Goal: Task Accomplishment & Management: Use online tool/utility

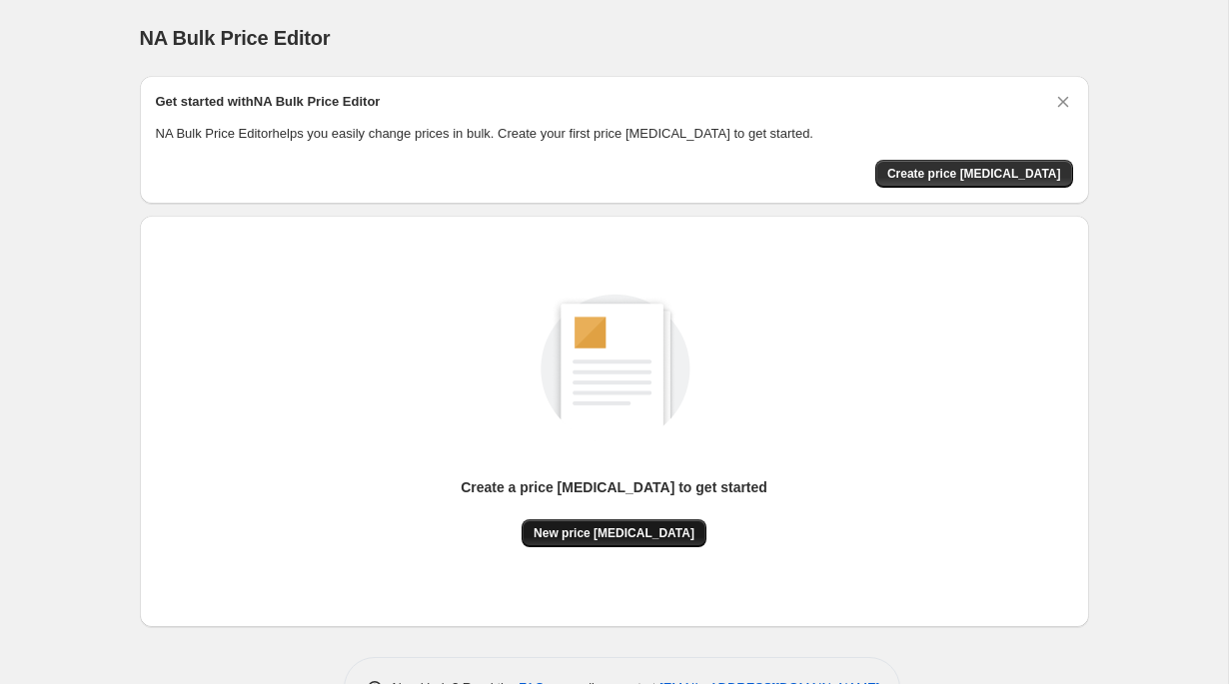
click at [620, 528] on span "New price [MEDICAL_DATA]" at bounding box center [614, 534] width 161 height 16
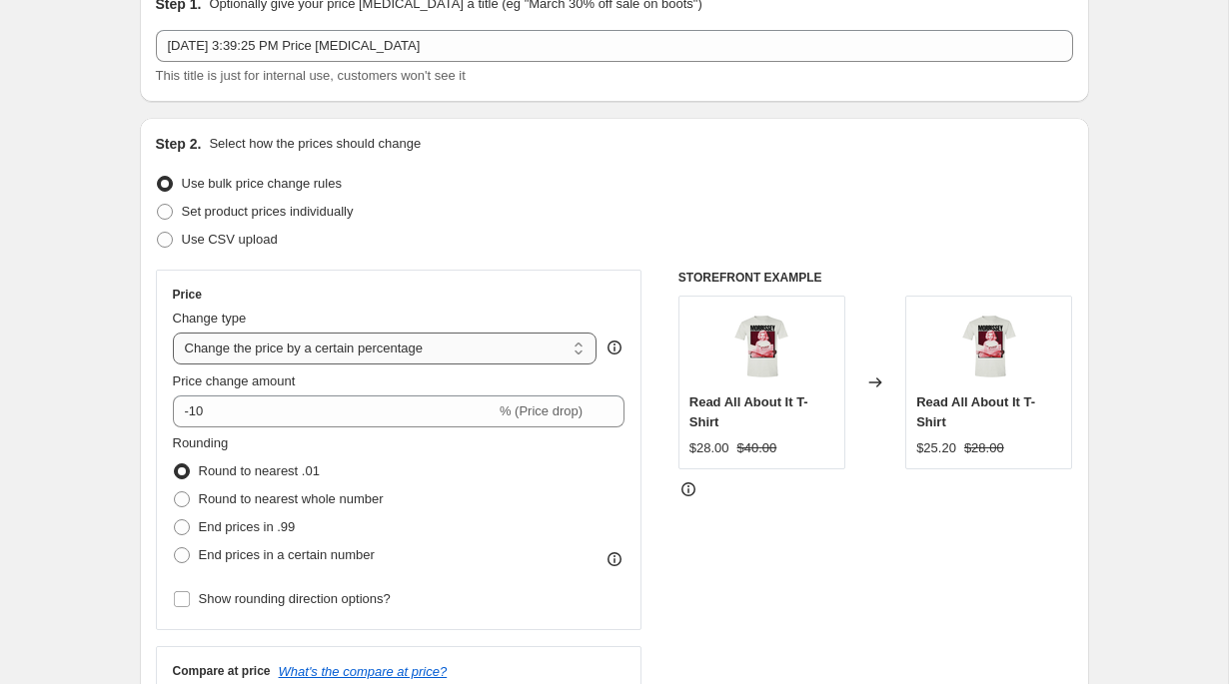
scroll to position [108, 0]
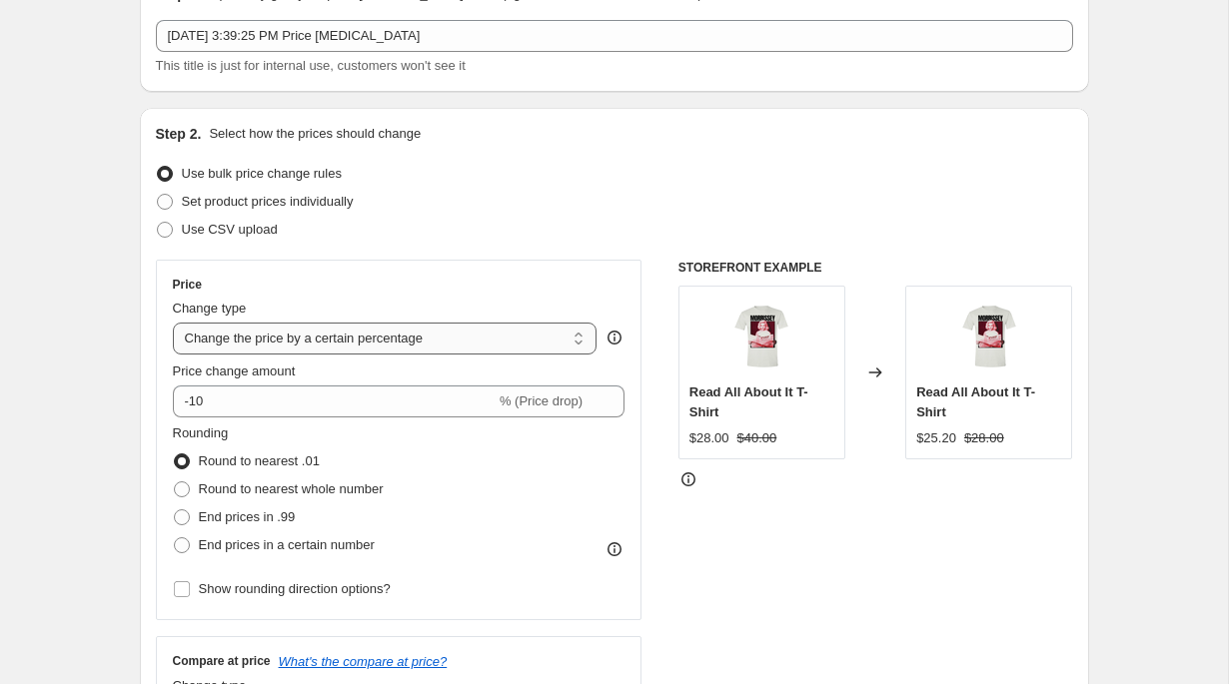
click at [347, 350] on select "Change the price to a certain amount Change the price by a certain amount Chang…" at bounding box center [385, 339] width 425 height 32
select select "to"
click at [173, 323] on select "Change the price to a certain amount Change the price by a certain amount Chang…" at bounding box center [385, 339] width 425 height 32
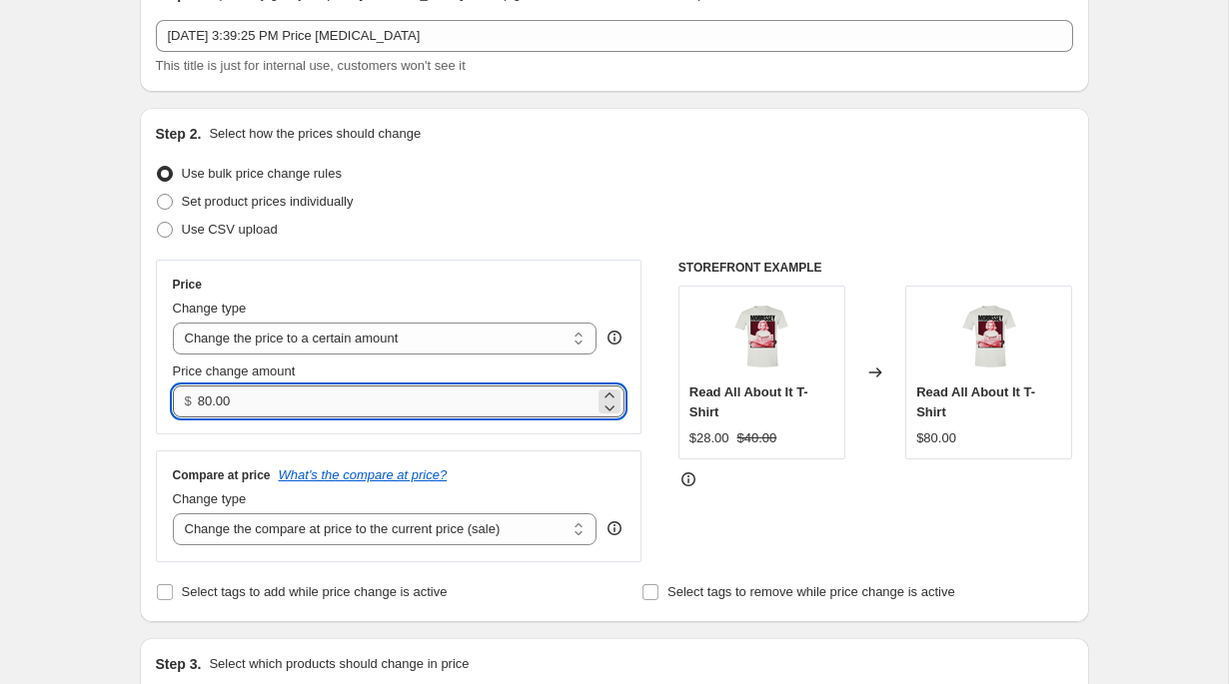
click at [326, 407] on input "80.00" at bounding box center [396, 402] width 397 height 32
type input "25.00"
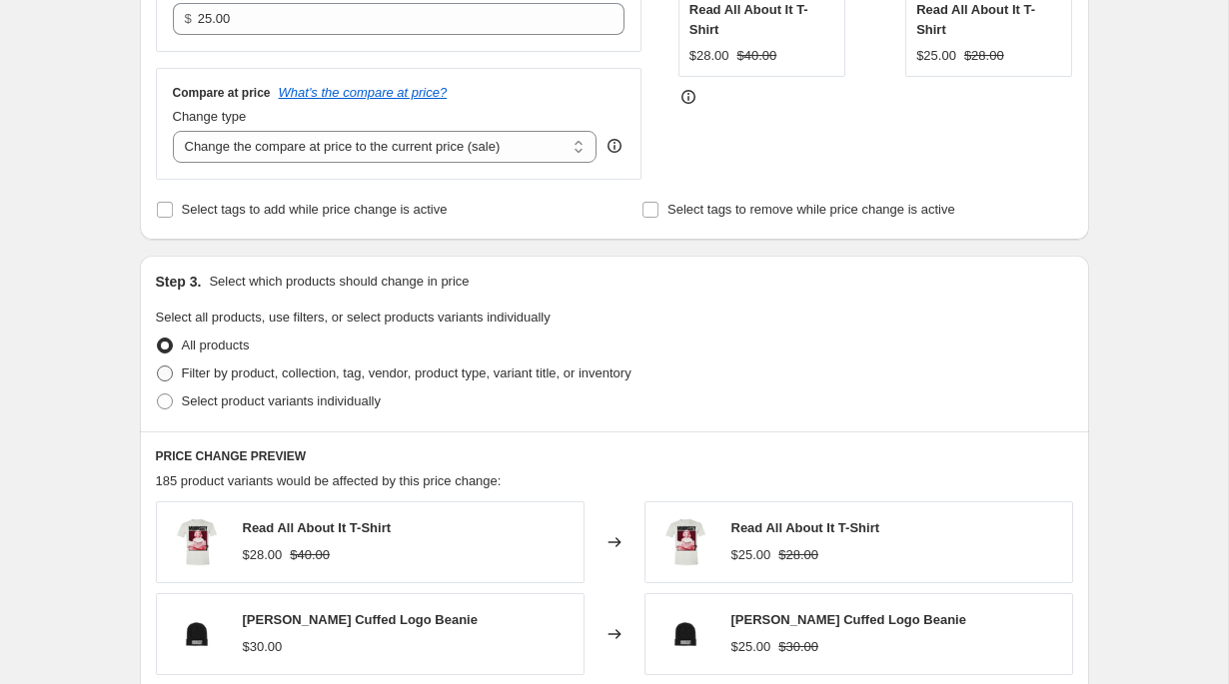
scroll to position [497, 0]
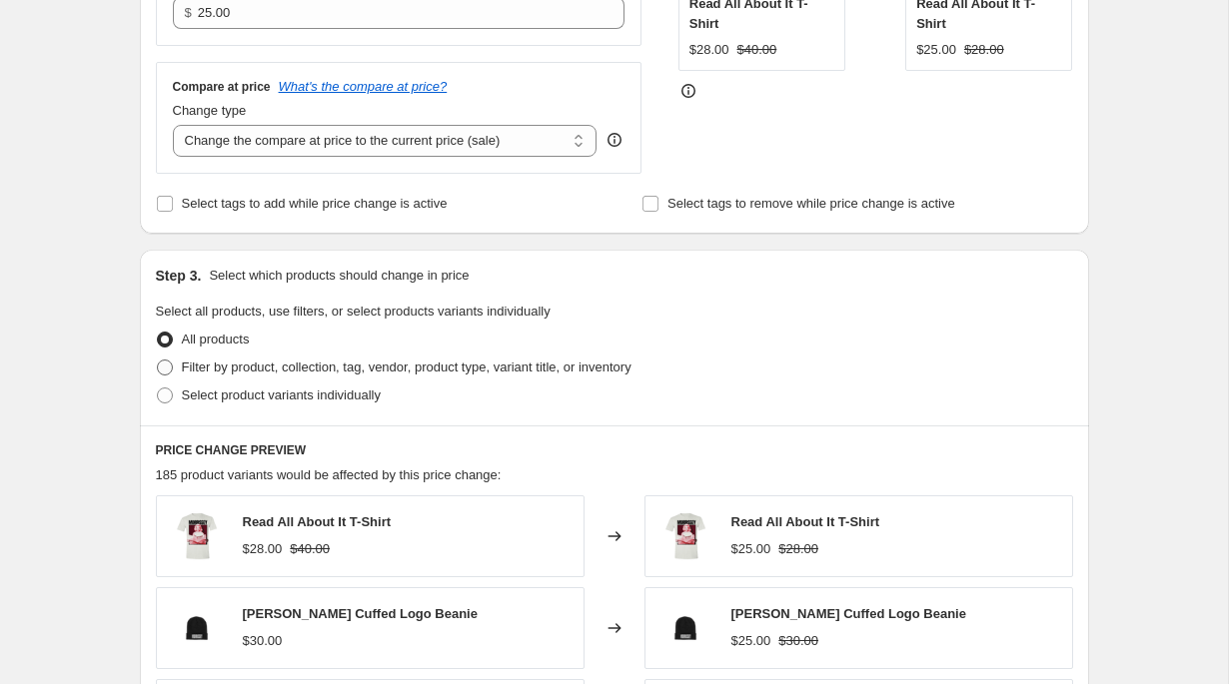
click at [227, 360] on span "Filter by product, collection, tag, vendor, product type, variant title, or inv…" at bounding box center [407, 367] width 450 height 15
click at [158, 360] on input "Filter by product, collection, tag, vendor, product type, variant title, or inv…" at bounding box center [157, 360] width 1 height 1
radio input "true"
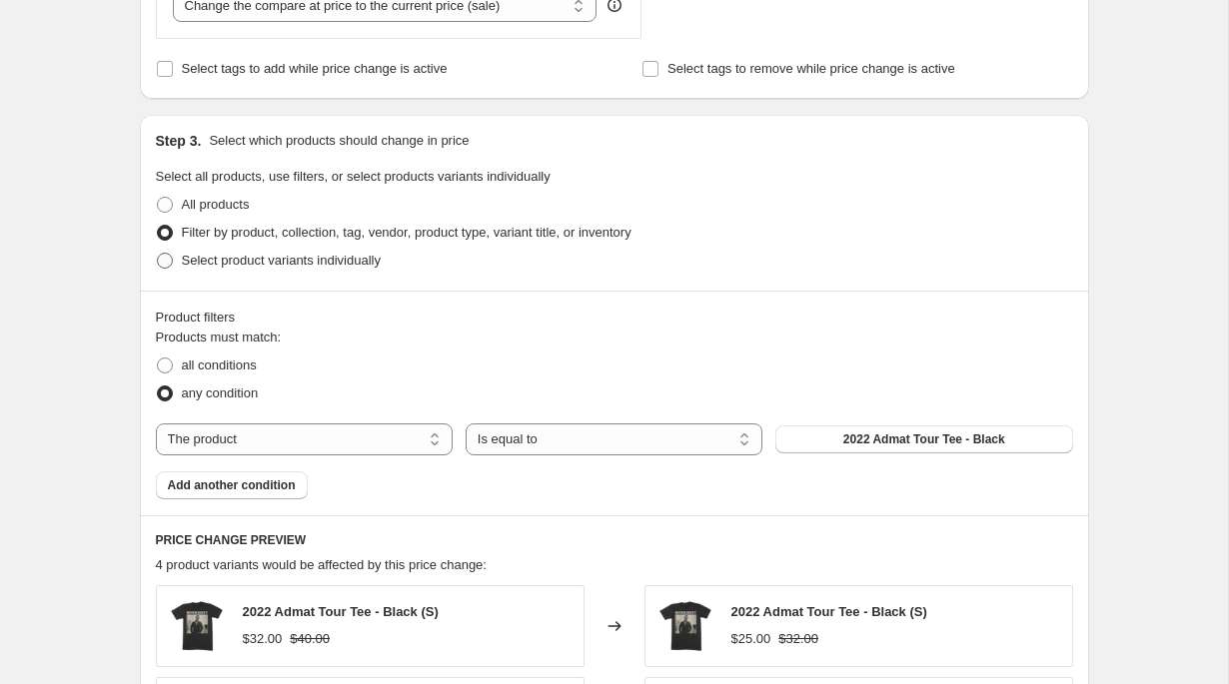
scroll to position [645, 0]
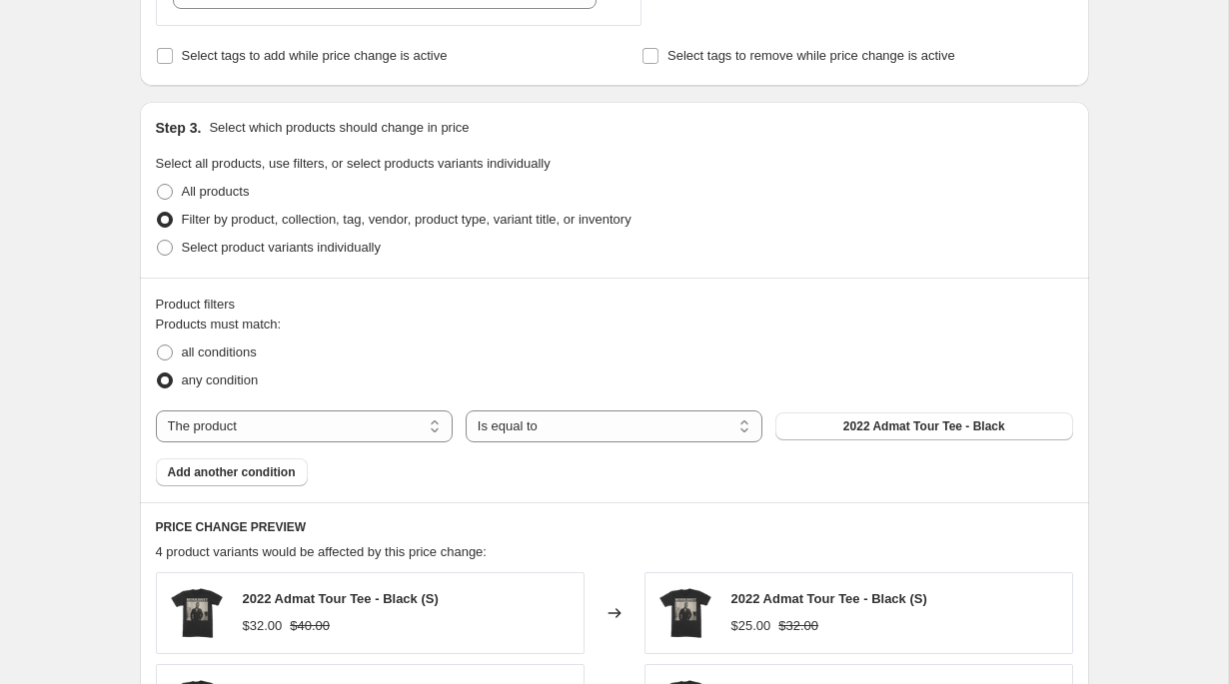
click at [453, 432] on div "The product The product's collection The product's tag The product's vendor The…" at bounding box center [614, 427] width 917 height 32
click at [413, 422] on select "The product The product's collection The product's tag The product's vendor The…" at bounding box center [304, 427] width 297 height 32
select select "collection"
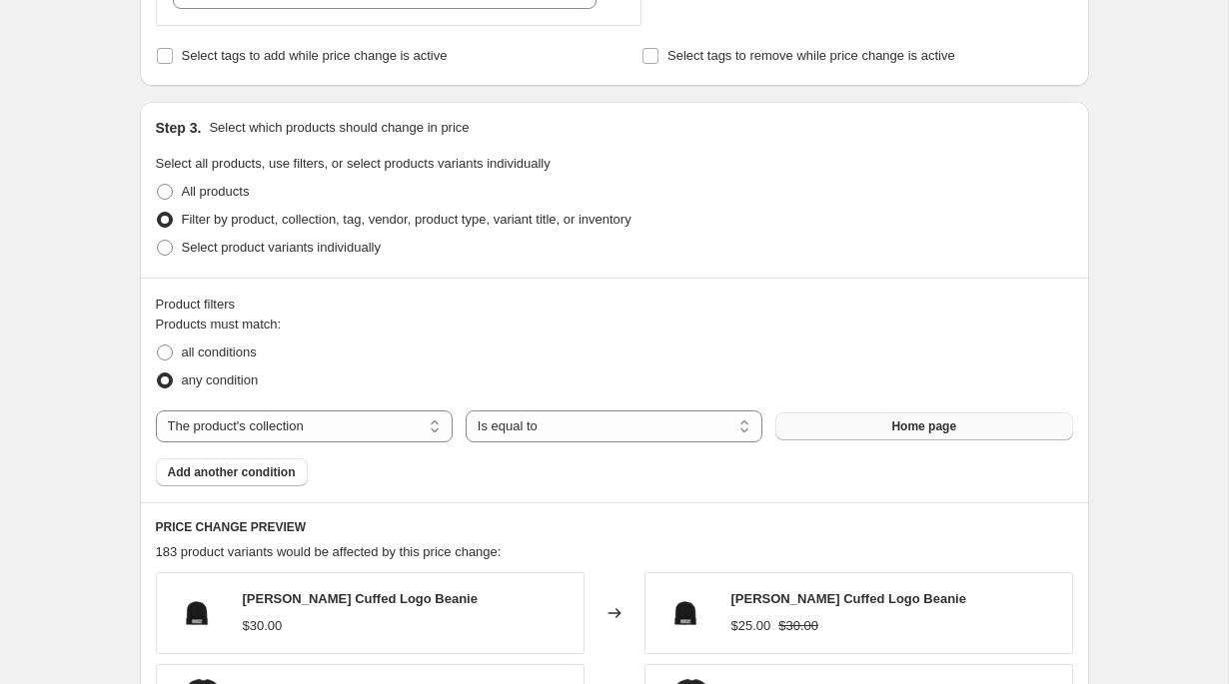
click at [891, 430] on span "Home page" at bounding box center [923, 427] width 65 height 16
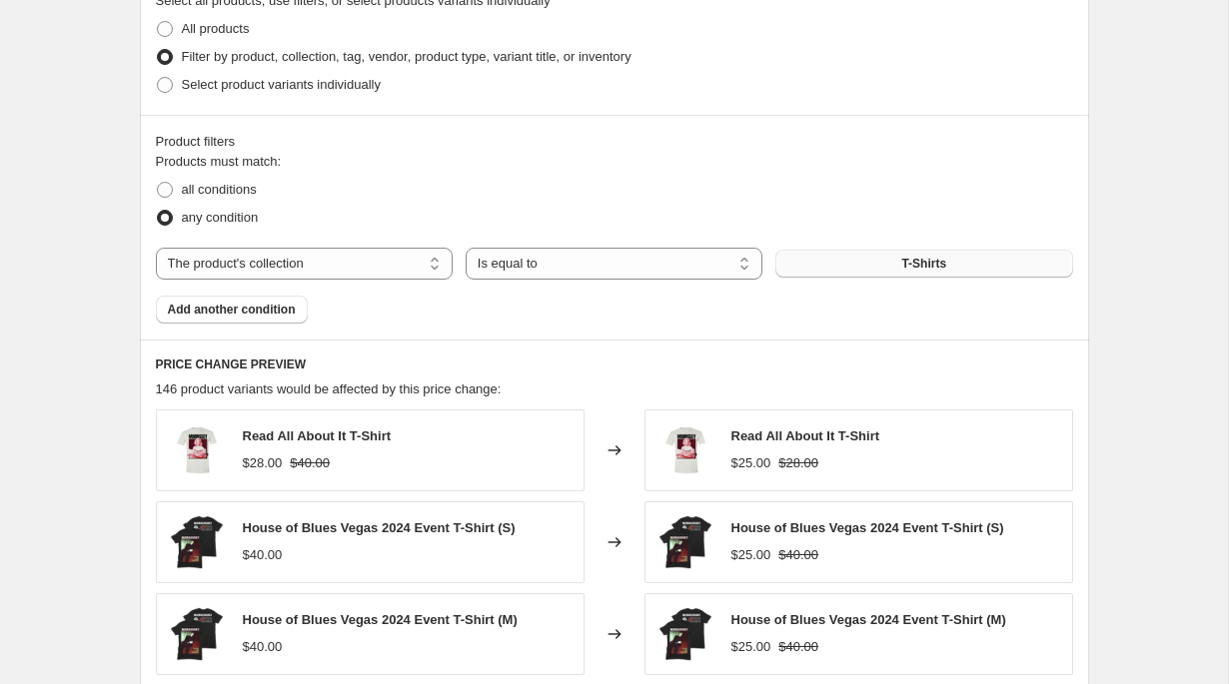
scroll to position [646, 0]
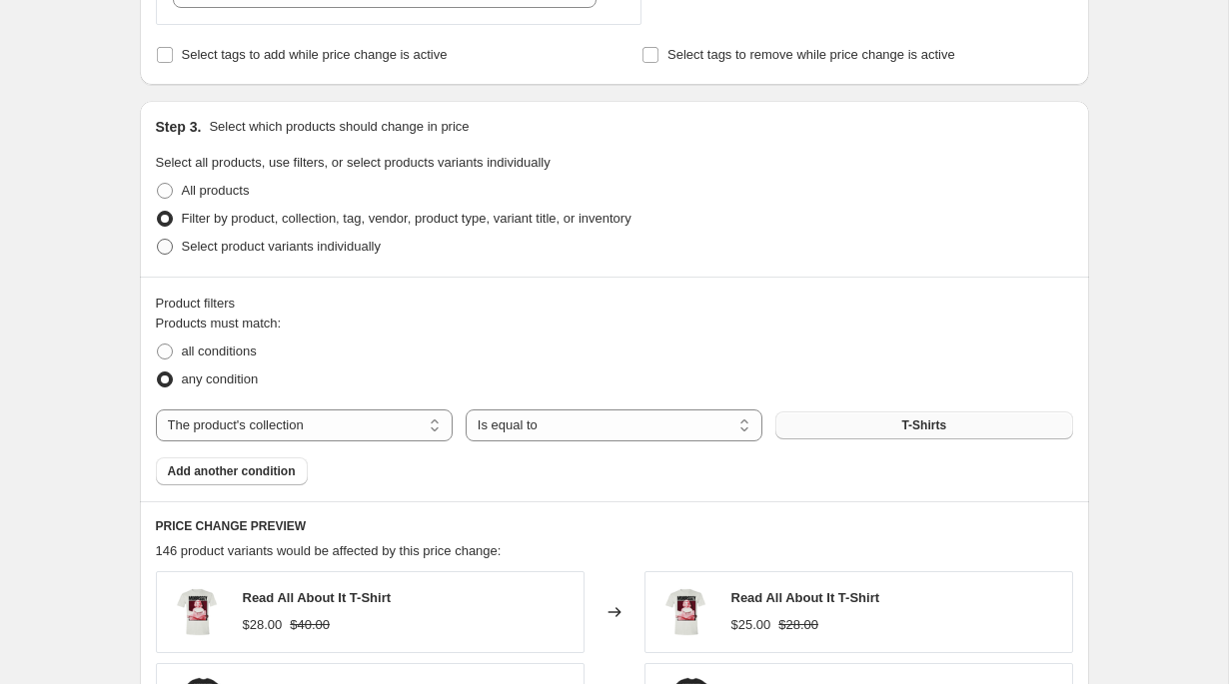
click at [295, 247] on span "Select product variants individually" at bounding box center [281, 246] width 199 height 15
click at [158, 240] on input "Select product variants individually" at bounding box center [157, 239] width 1 height 1
radio input "true"
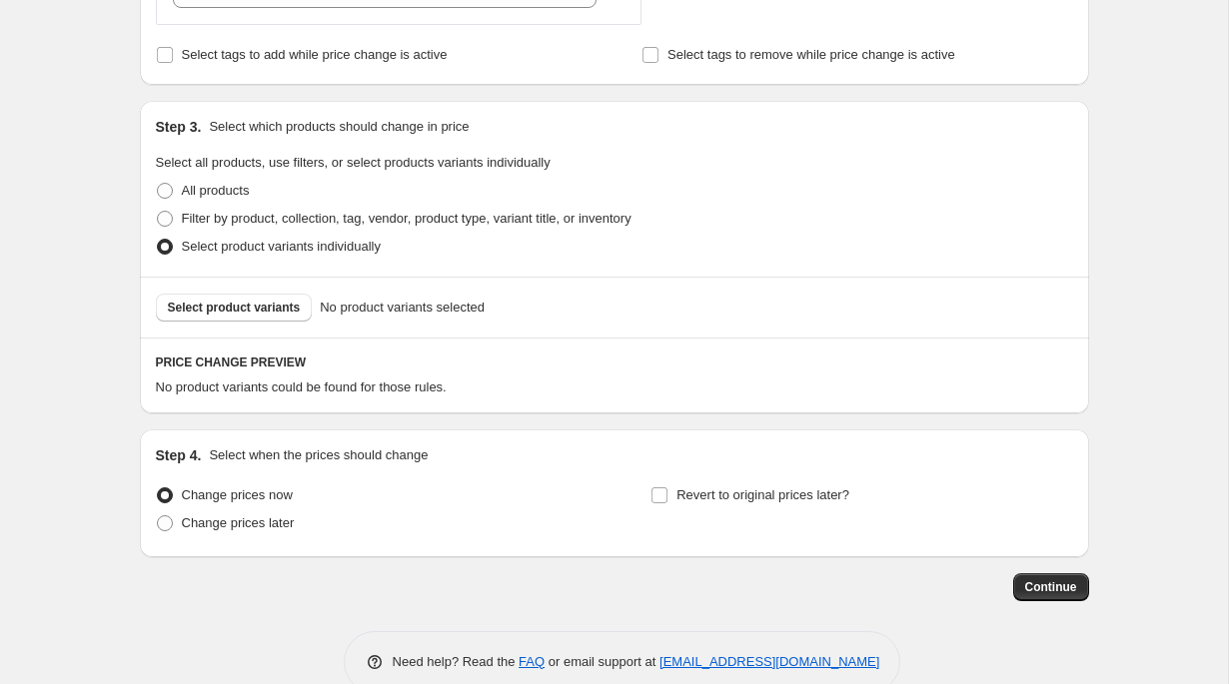
click at [254, 292] on div "Select product variants No product variants selected" at bounding box center [614, 307] width 949 height 61
click at [255, 306] on span "Select product variants" at bounding box center [234, 308] width 133 height 16
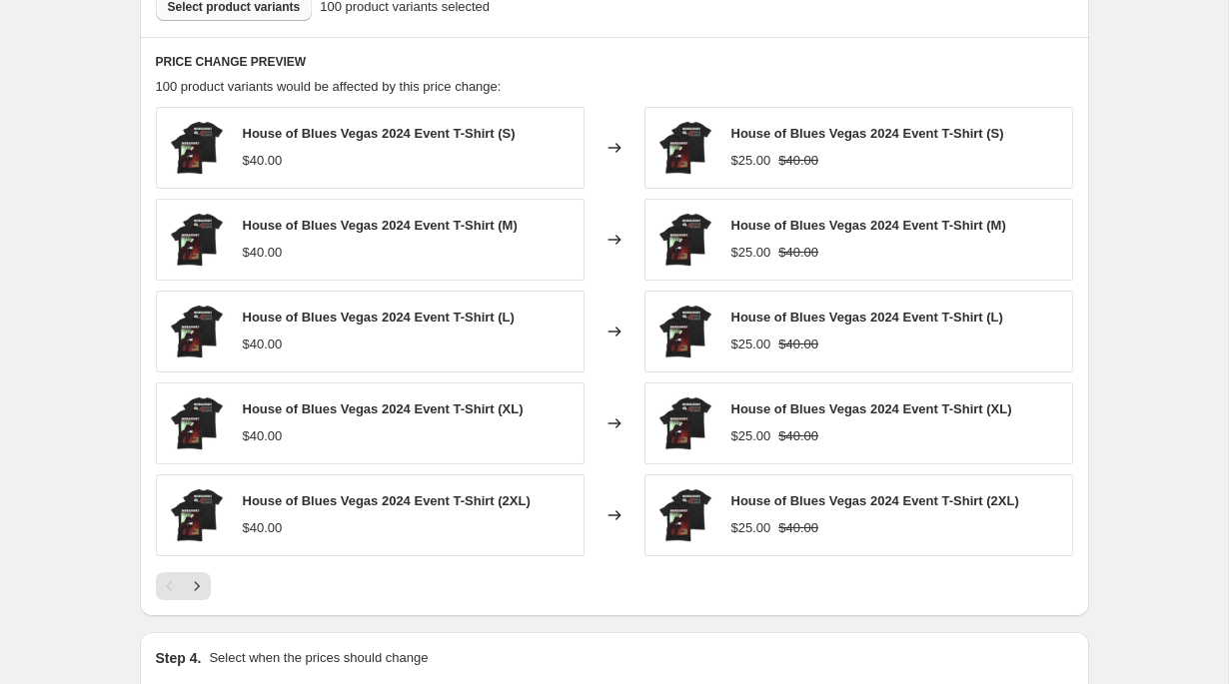
scroll to position [1187, 0]
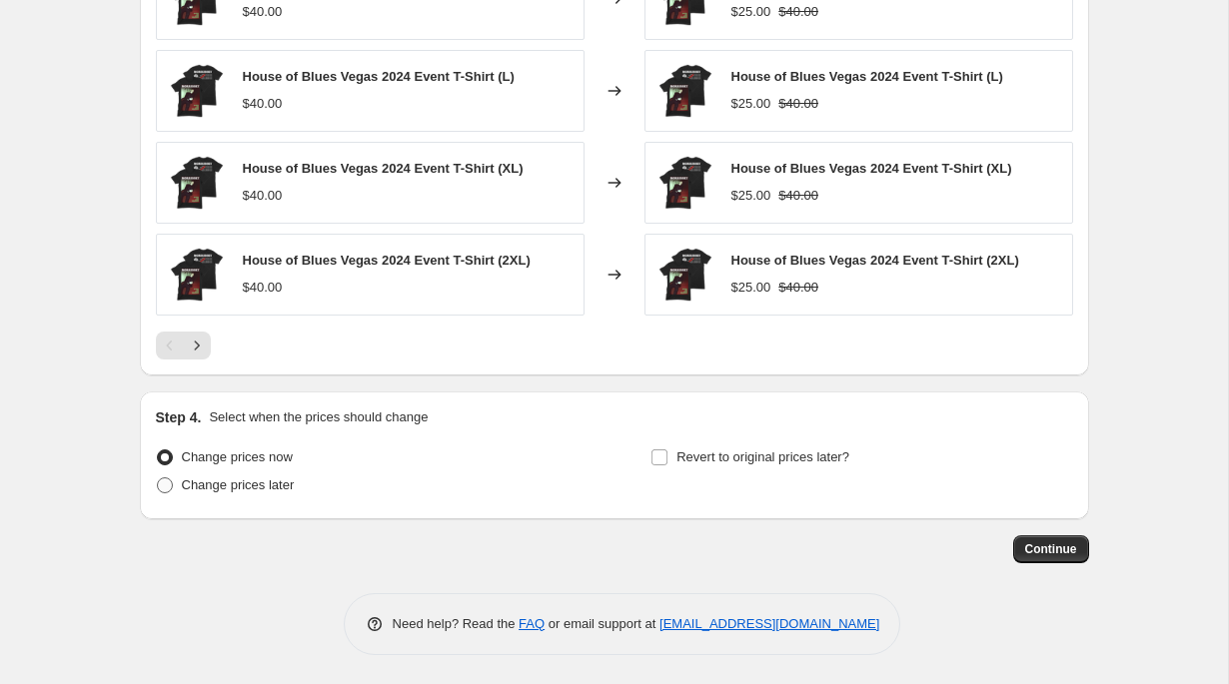
click at [180, 498] on label "Change prices later" at bounding box center [225, 486] width 139 height 28
click at [158, 479] on input "Change prices later" at bounding box center [157, 478] width 1 height 1
radio input "true"
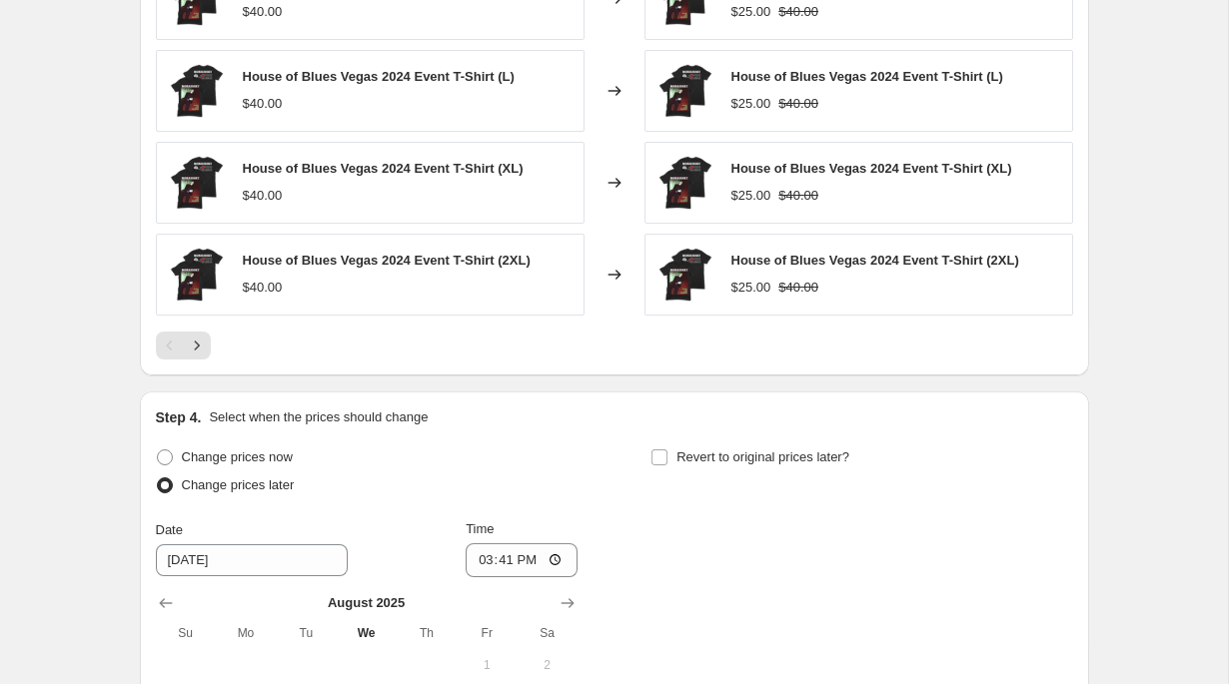
scroll to position [1357, 0]
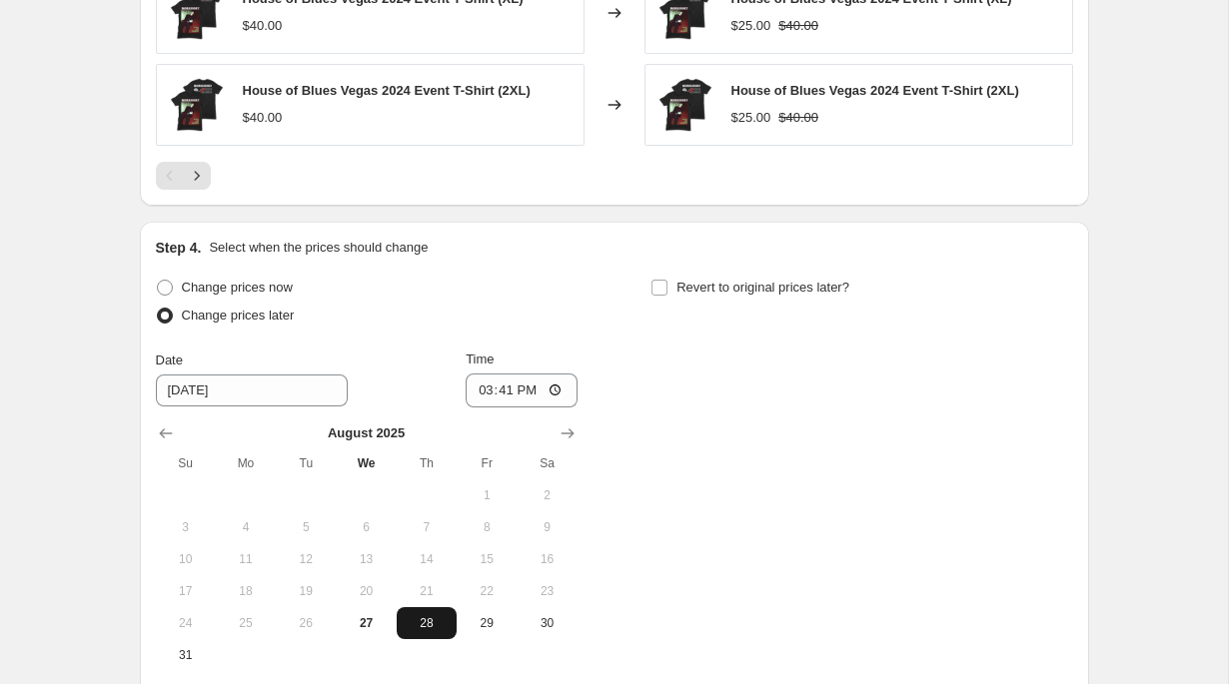
click at [430, 621] on span "28" at bounding box center [427, 624] width 44 height 16
click at [478, 398] on input "15:41" at bounding box center [522, 391] width 112 height 34
click at [520, 391] on input "20:41" at bounding box center [522, 391] width 112 height 34
click at [495, 391] on input "08:41" at bounding box center [522, 391] width 112 height 34
type input "08:00"
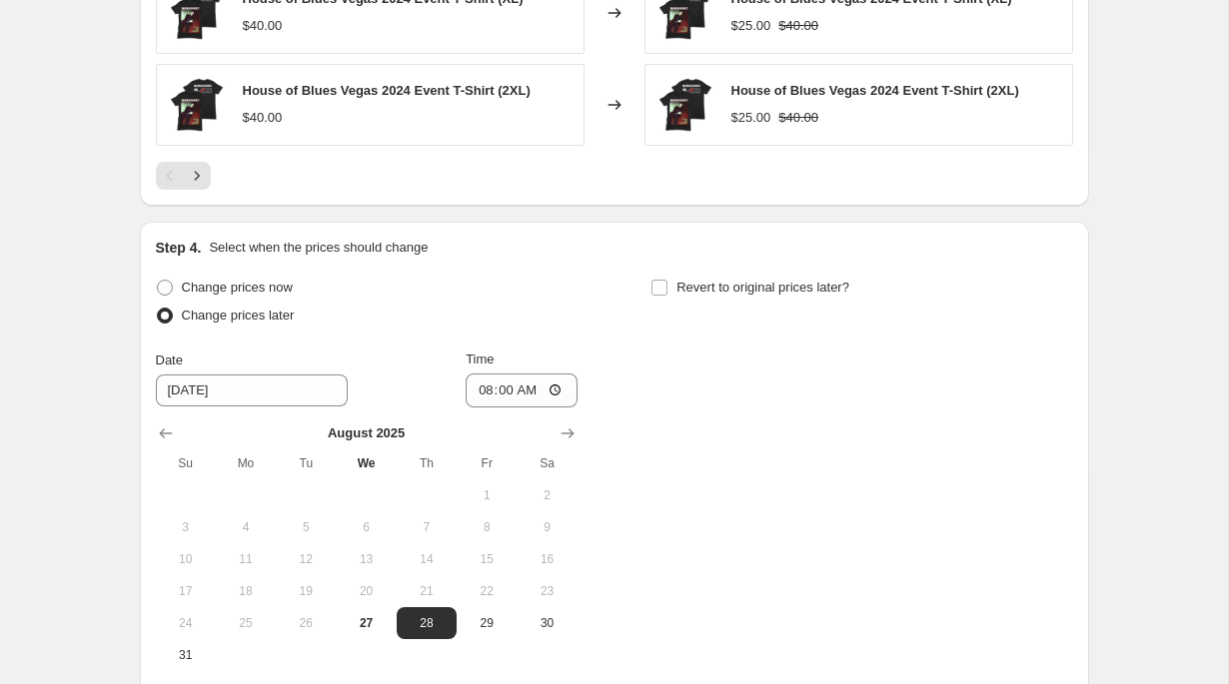
click at [796, 410] on div "Change prices now Change prices later Date [DATE] Time 08:00 [DATE] Su Mo Tu We…" at bounding box center [614, 473] width 917 height 398
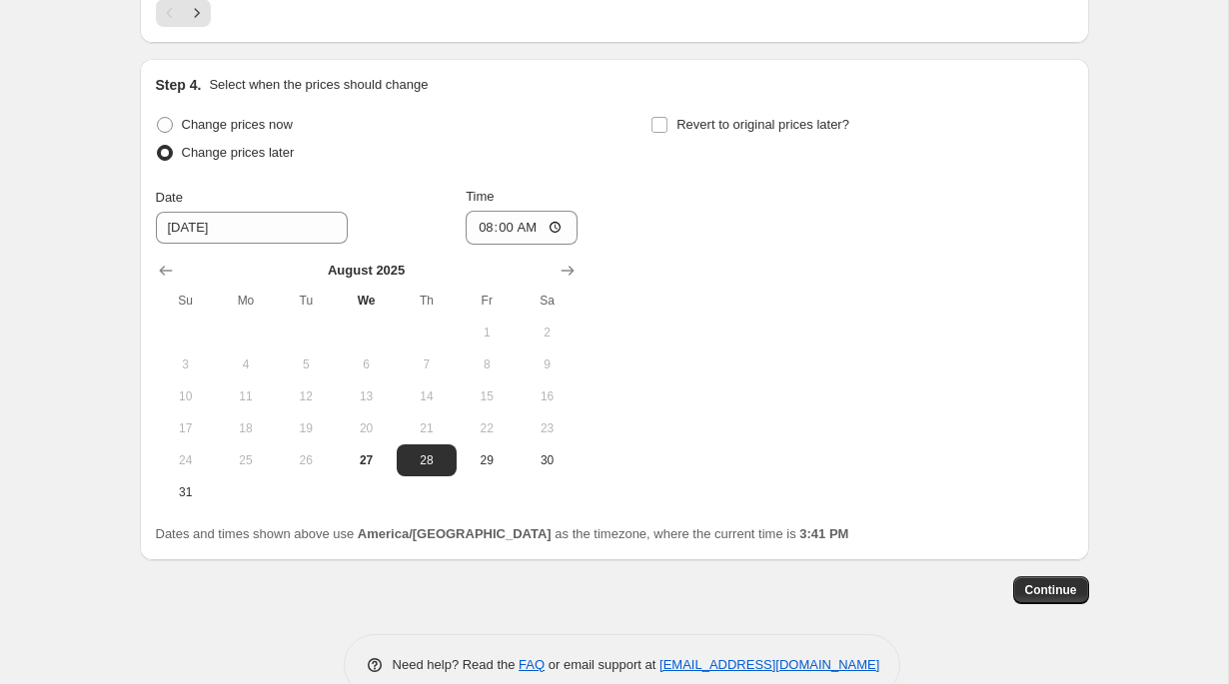
scroll to position [1517, 0]
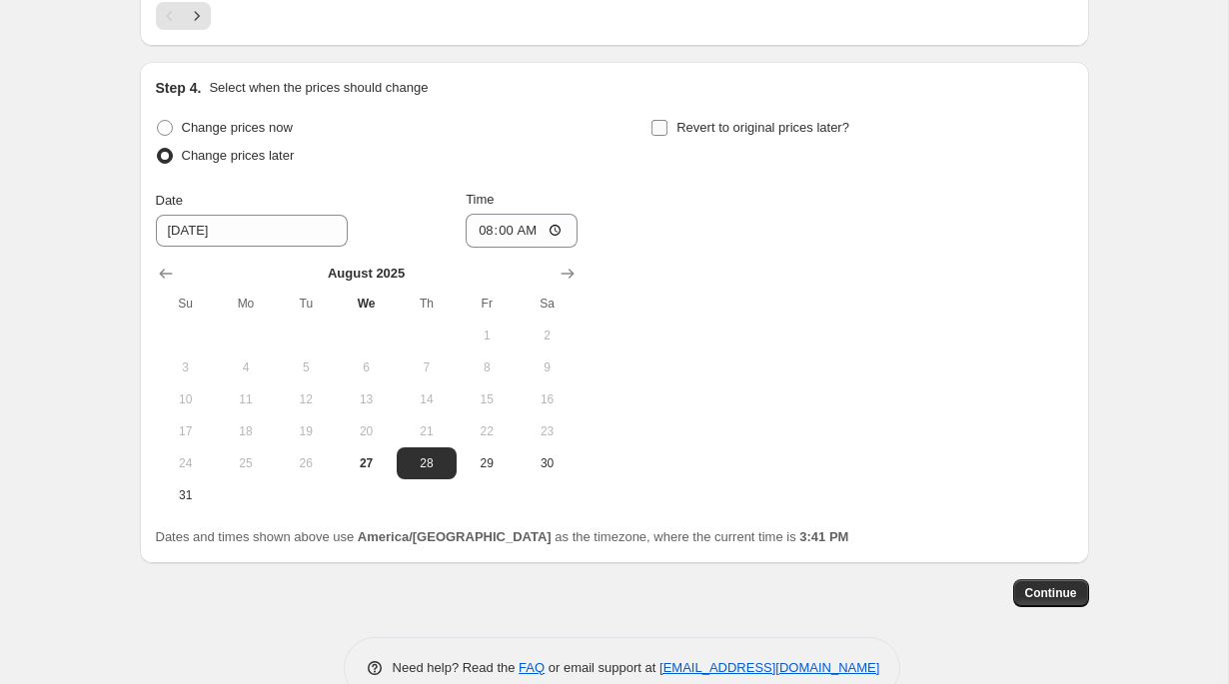
click at [747, 133] on span "Revert to original prices later?" at bounding box center [762, 127] width 173 height 15
click at [667, 133] on input "Revert to original prices later?" at bounding box center [660, 128] width 16 height 16
checkbox input "true"
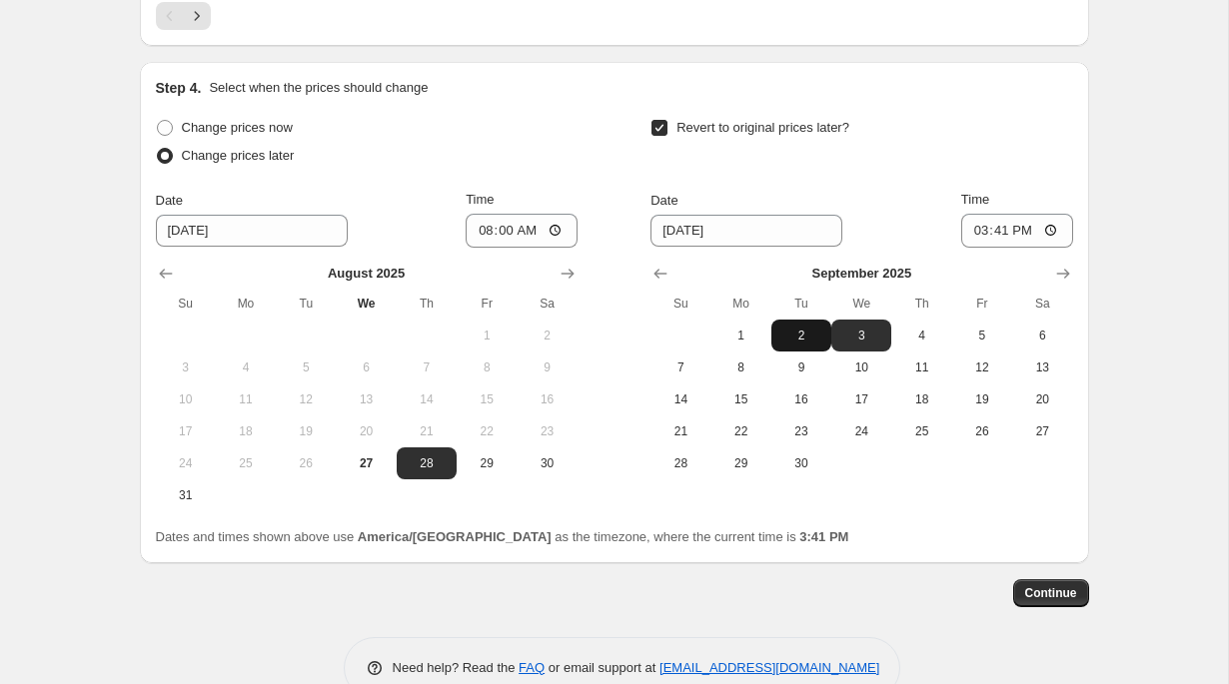
click at [792, 323] on button "2" at bounding box center [801, 336] width 60 height 32
type input "[DATE]"
click at [977, 232] on input "15:41" at bounding box center [1017, 231] width 112 height 34
click at [1021, 224] on input "21:41" at bounding box center [1017, 231] width 112 height 34
type input "09:41"
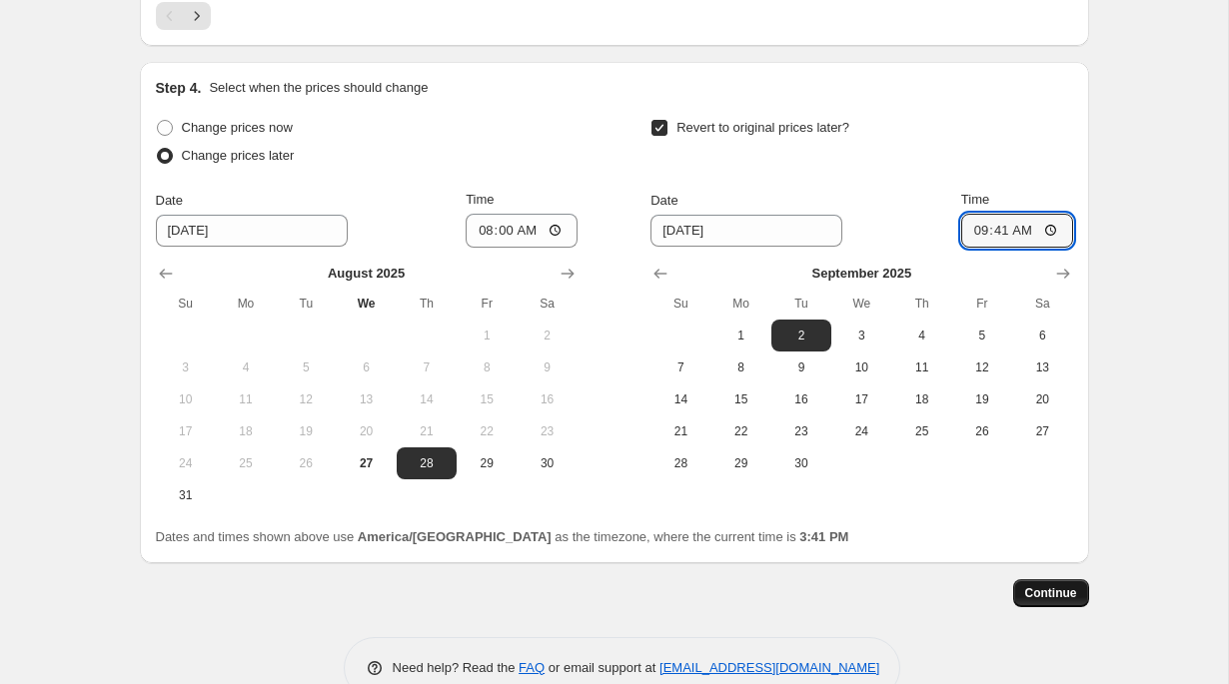
click at [1056, 600] on span "Continue" at bounding box center [1051, 594] width 52 height 16
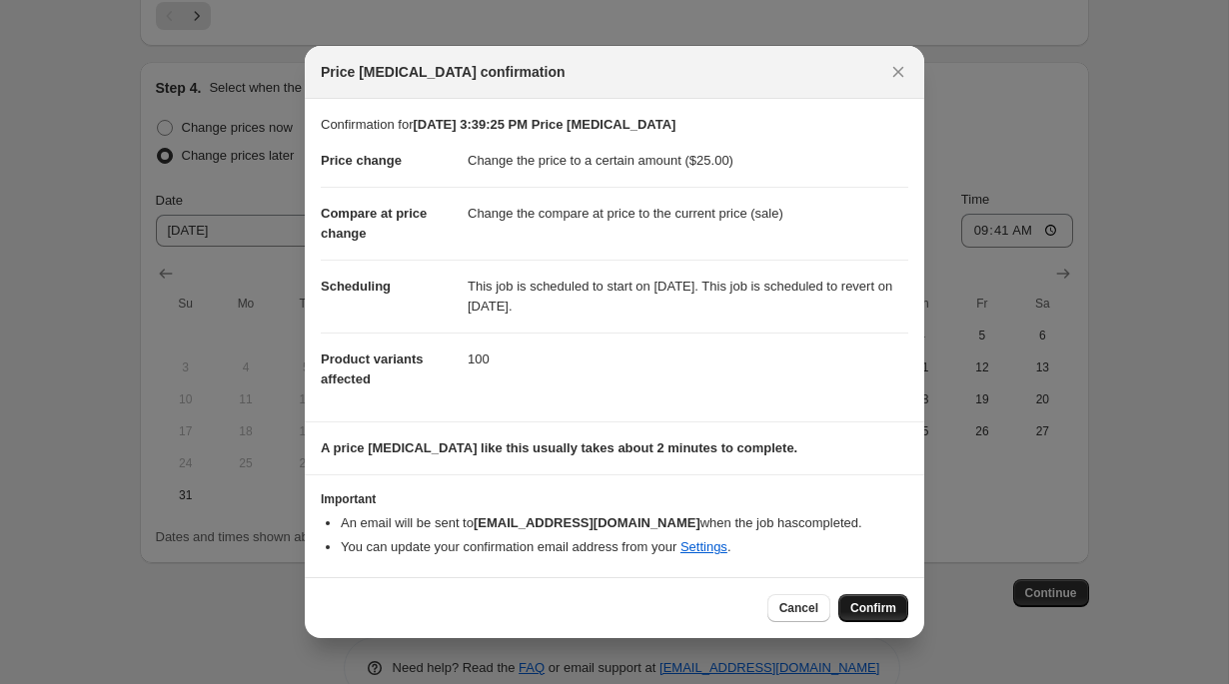
click at [878, 617] on button "Confirm" at bounding box center [873, 609] width 70 height 28
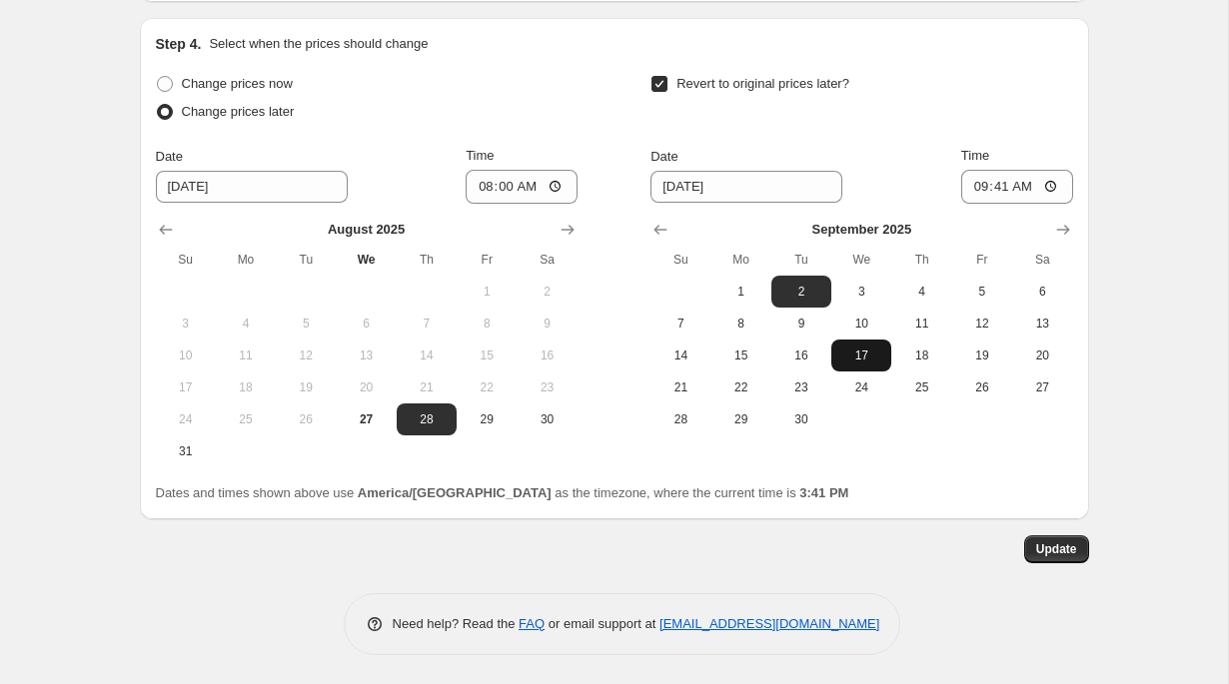
scroll to position [1655, 0]
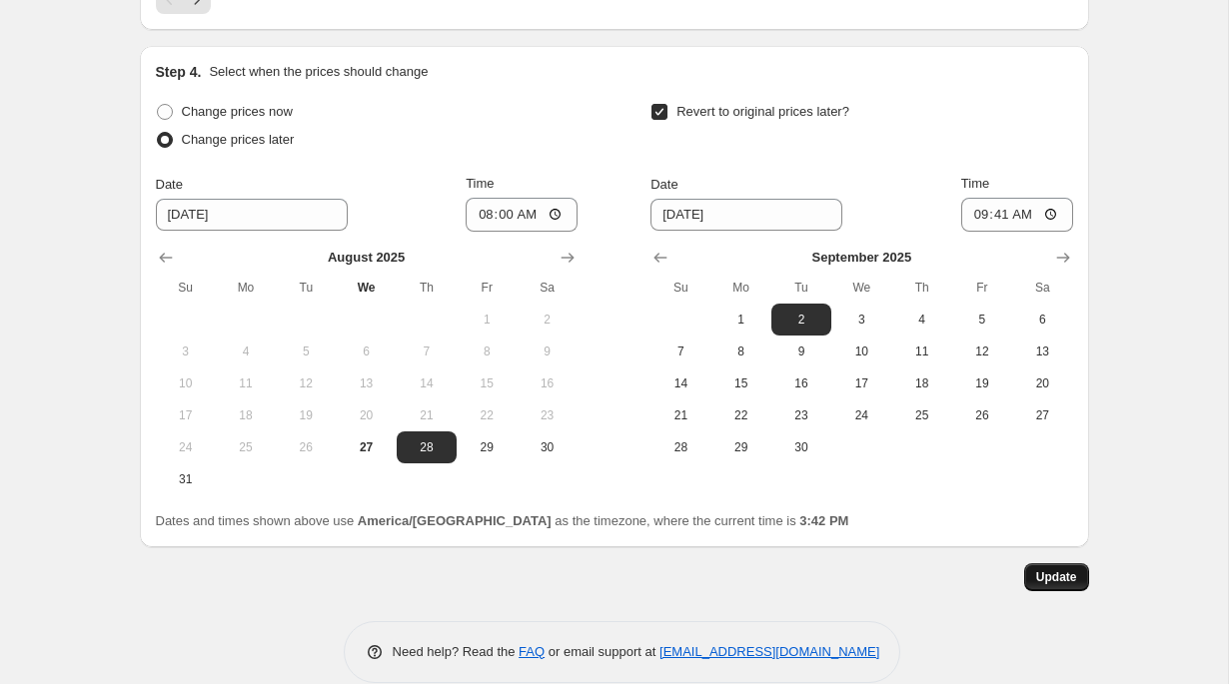
click at [1036, 572] on span "Update" at bounding box center [1056, 578] width 41 height 16
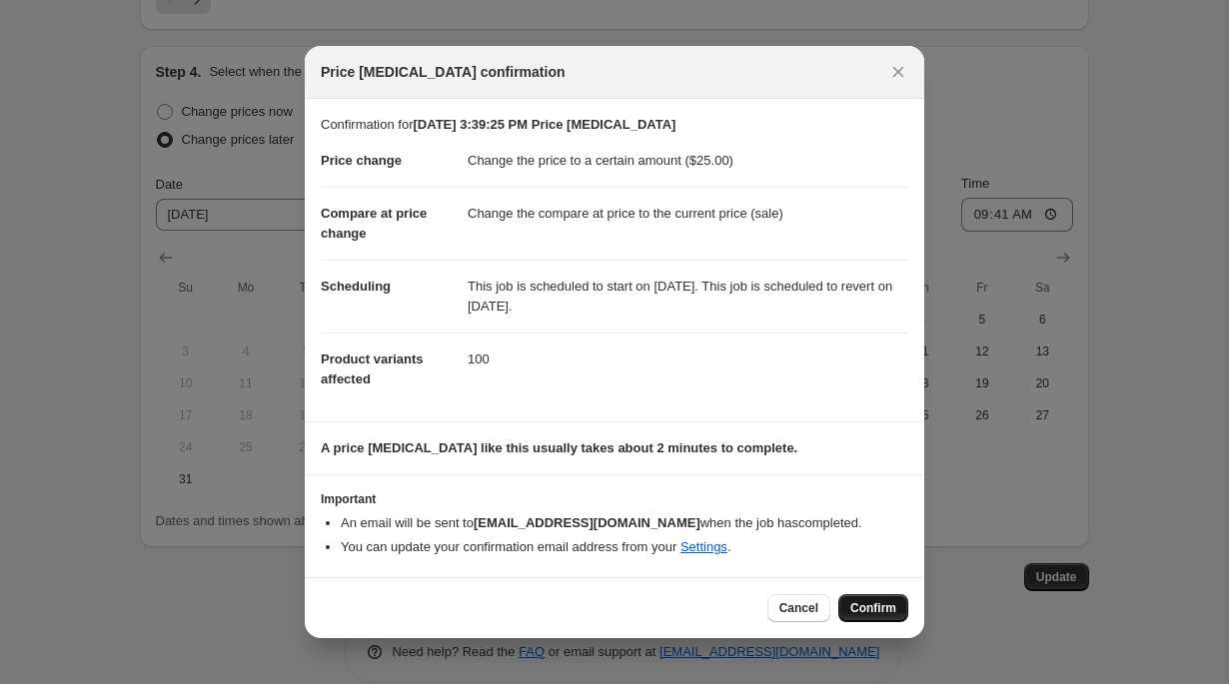
click at [867, 615] on span "Confirm" at bounding box center [873, 609] width 46 height 16
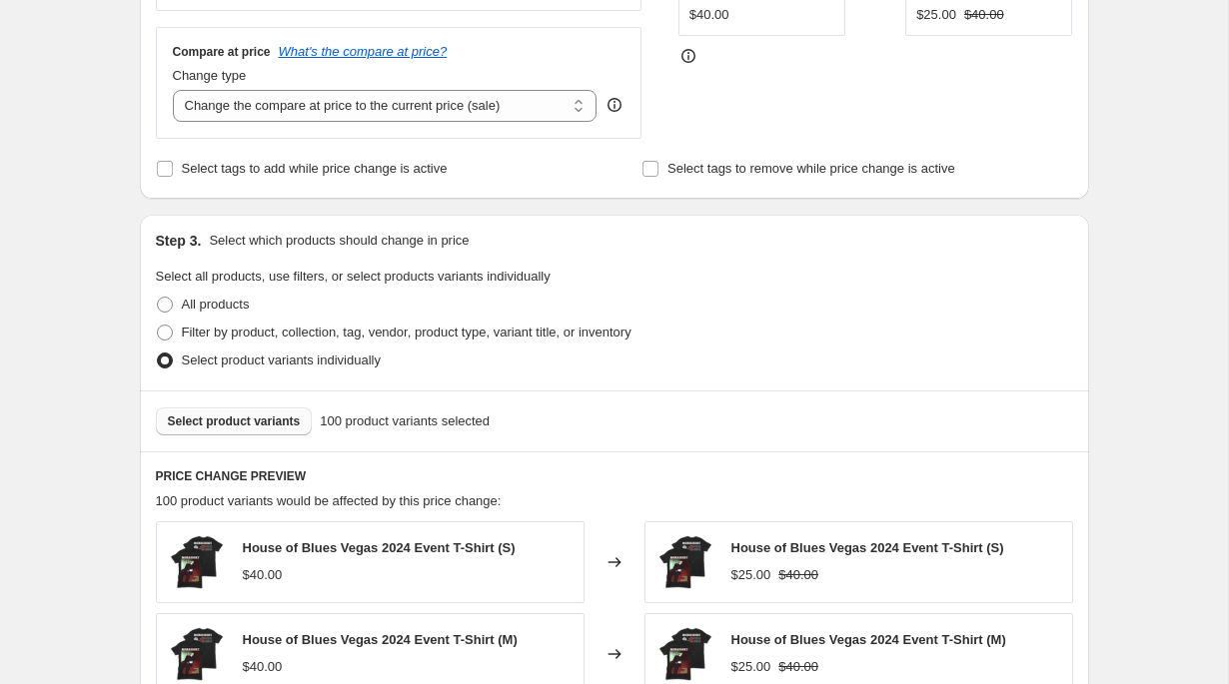
scroll to position [0, 0]
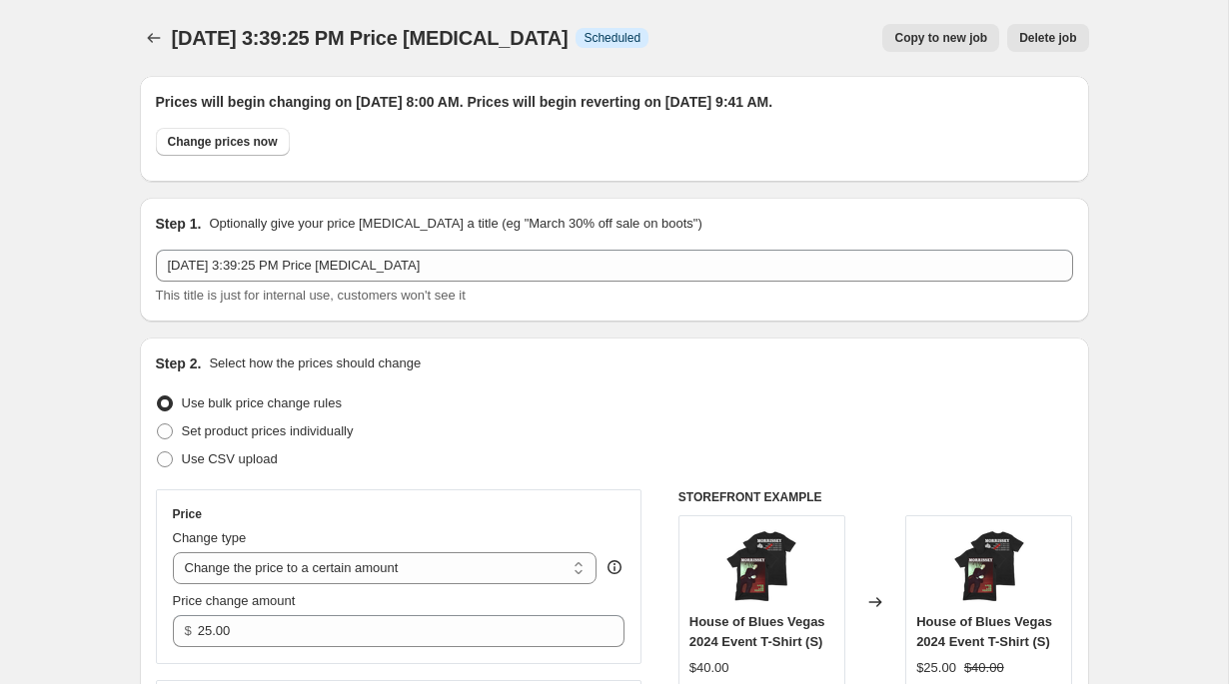
click at [162, 24] on div at bounding box center [156, 38] width 32 height 28
click at [153, 28] on button "Price change jobs" at bounding box center [154, 38] width 28 height 28
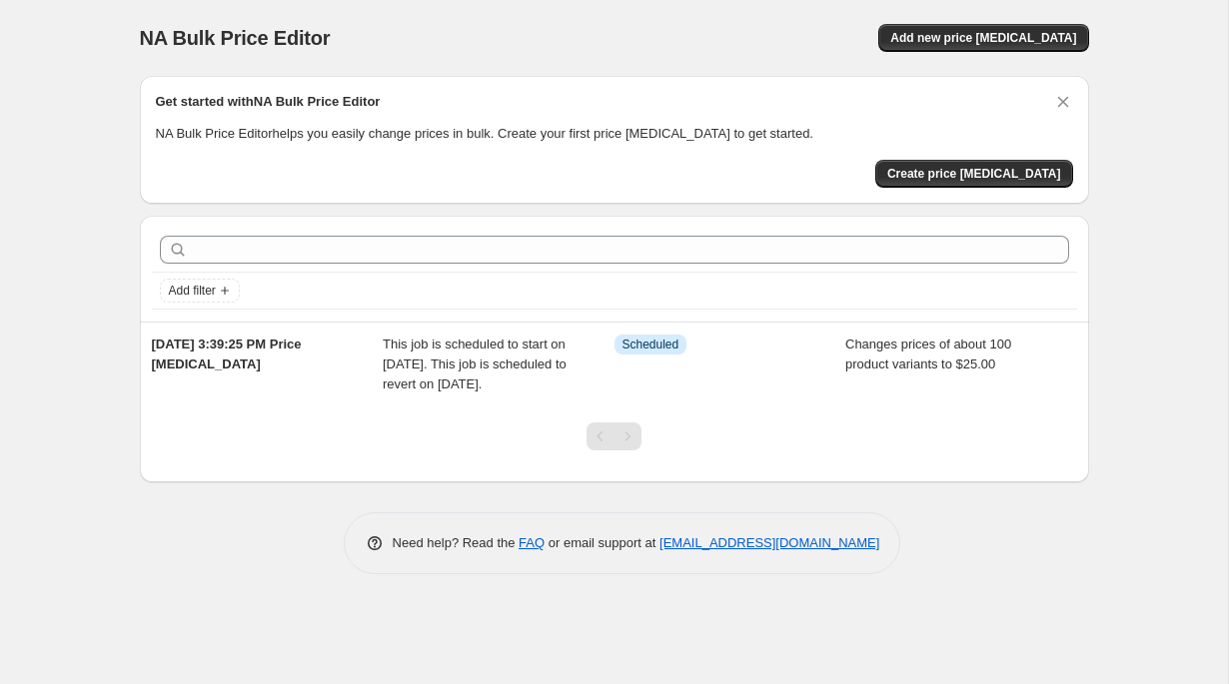
click at [734, 18] on div "NA Bulk Price Editor. This page is ready NA Bulk Price Editor Add new price [ME…" at bounding box center [614, 38] width 949 height 76
click at [95, 581] on div "NA Bulk Price Editor. This page is ready NA Bulk Price Editor Add new price [ME…" at bounding box center [614, 342] width 1228 height 684
click at [48, 579] on div "NA Bulk Price Editor. This page is ready NA Bulk Price Editor Add new price [ME…" at bounding box center [614, 342] width 1228 height 684
click at [43, 563] on div "NA Bulk Price Editor. This page is ready NA Bulk Price Editor Add new price [ME…" at bounding box center [614, 342] width 1228 height 684
